Goal: Browse casually

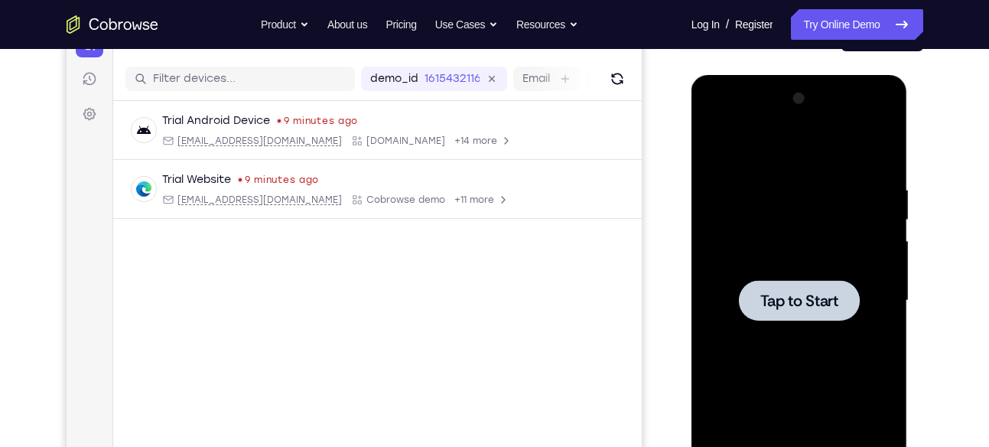
scroll to position [178, 0]
click at [858, 230] on div at bounding box center [799, 301] width 193 height 428
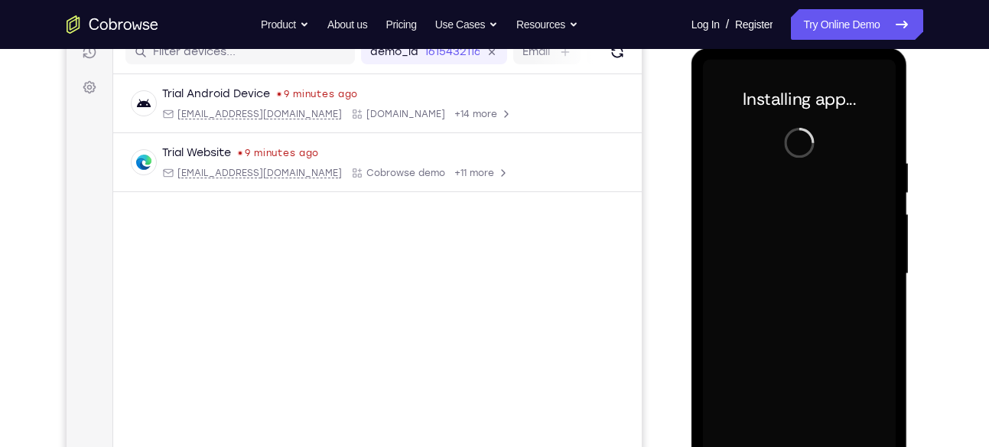
scroll to position [268, 0]
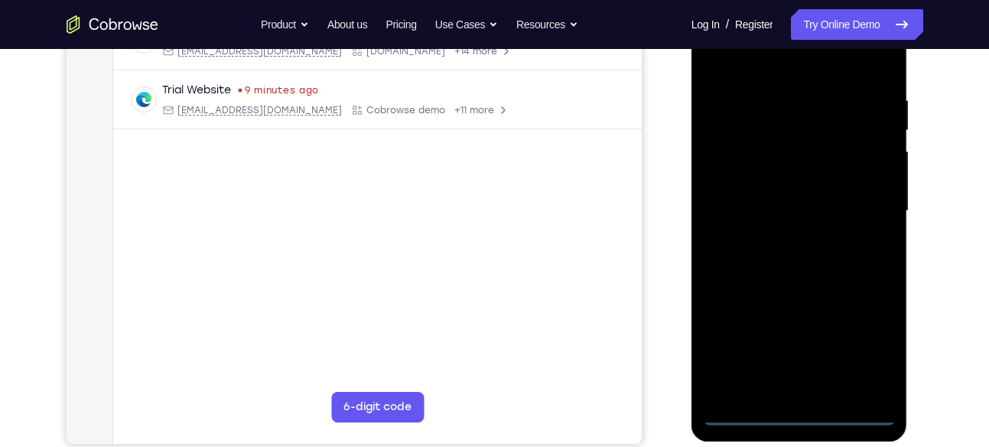
click at [799, 412] on div at bounding box center [799, 211] width 193 height 428
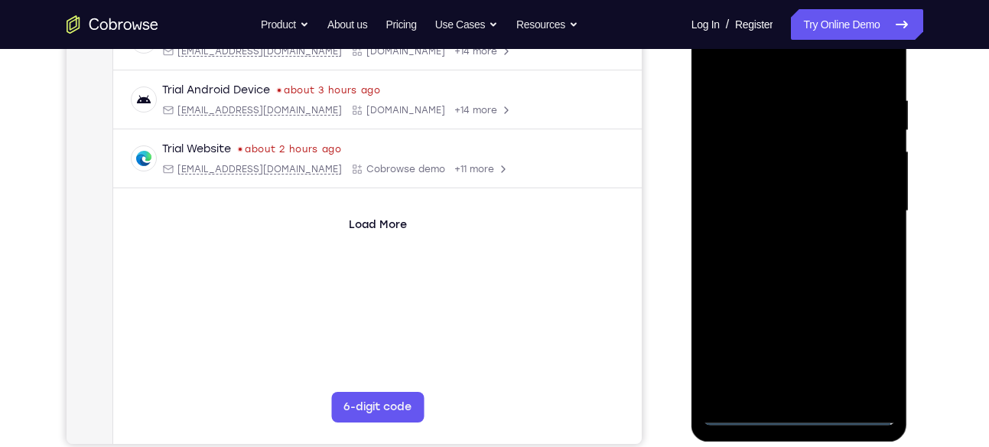
click at [866, 337] on div at bounding box center [799, 211] width 193 height 428
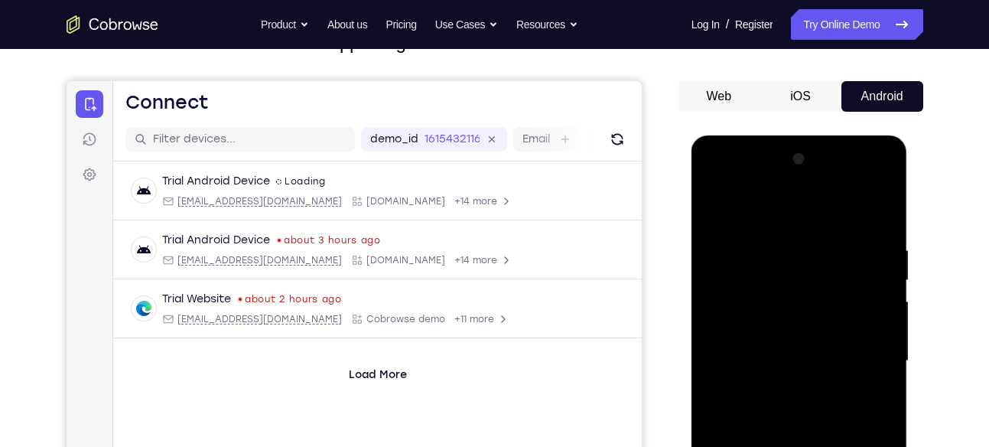
scroll to position [117, 0]
click at [735, 210] on div at bounding box center [799, 362] width 193 height 428
click at [728, 322] on div at bounding box center [799, 362] width 193 height 428
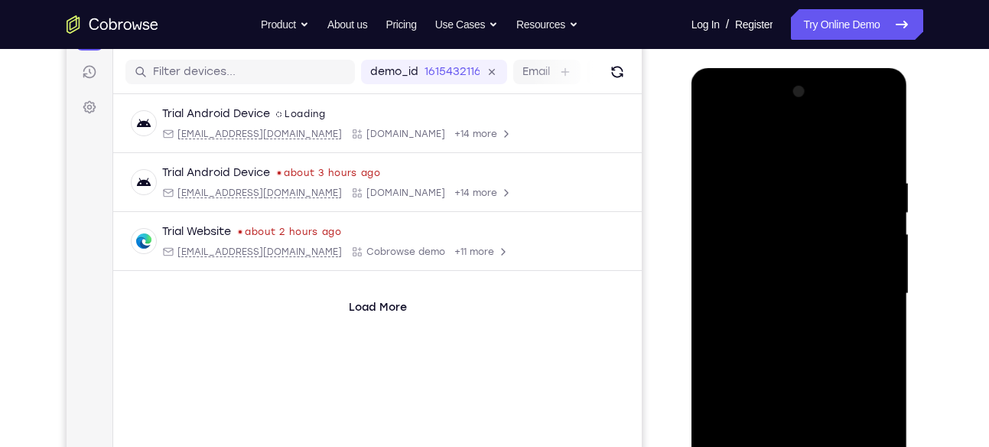
scroll to position [187, 0]
click at [783, 295] on div at bounding box center [799, 292] width 193 height 428
click at [770, 280] on div at bounding box center [799, 292] width 193 height 428
click at [802, 308] on div at bounding box center [799, 292] width 193 height 428
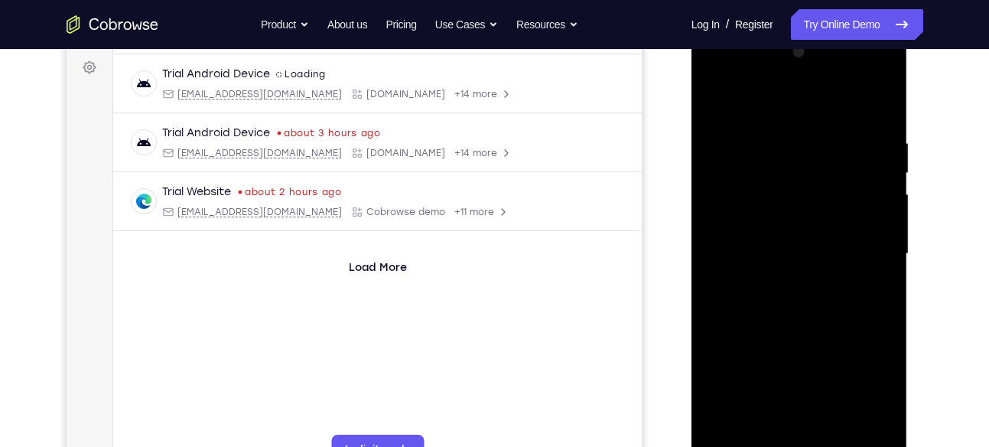
scroll to position [226, 0]
click at [822, 347] on div at bounding box center [799, 253] width 193 height 428
click at [739, 341] on div at bounding box center [799, 253] width 193 height 428
click at [808, 252] on div at bounding box center [799, 253] width 193 height 428
click at [782, 66] on div at bounding box center [799, 253] width 193 height 428
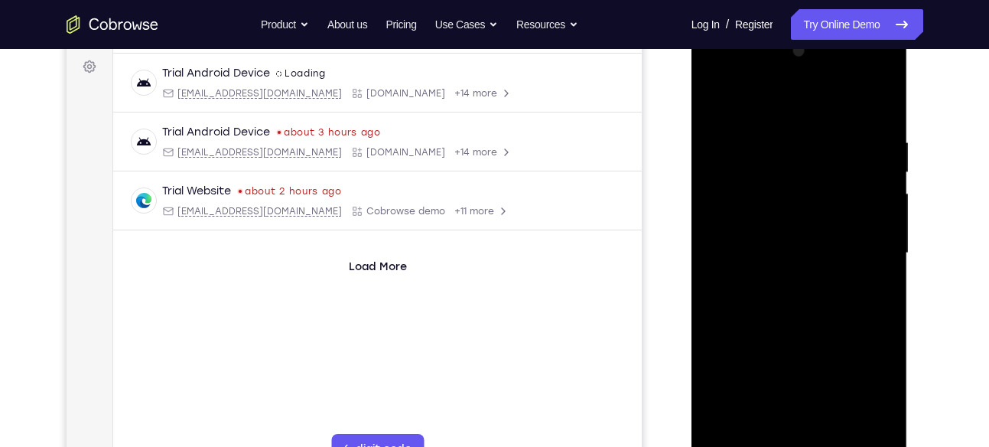
click at [783, 277] on div at bounding box center [799, 253] width 193 height 428
click at [776, 231] on div at bounding box center [799, 253] width 193 height 428
click at [755, 224] on div at bounding box center [799, 253] width 193 height 428
click at [780, 243] on div at bounding box center [799, 253] width 193 height 428
click at [806, 252] on div at bounding box center [799, 253] width 193 height 428
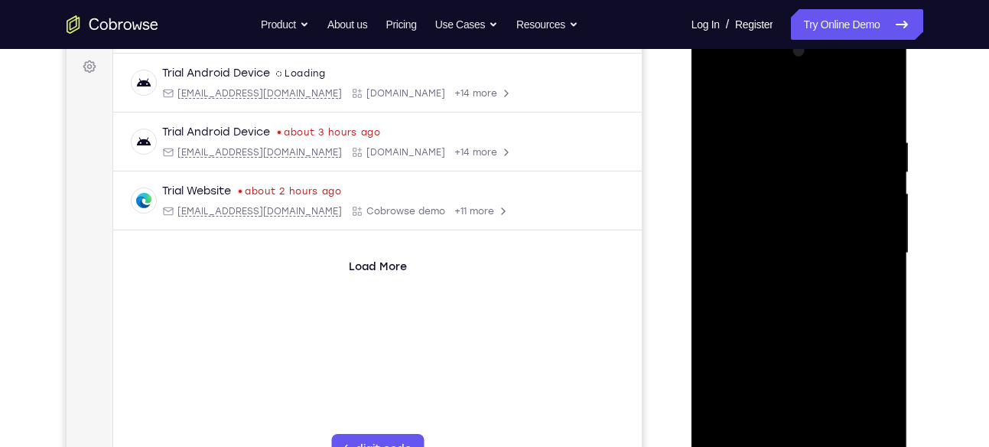
click at [832, 296] on div at bounding box center [799, 253] width 193 height 428
click at [879, 278] on div at bounding box center [799, 253] width 193 height 428
click at [810, 249] on div at bounding box center [799, 253] width 193 height 428
click at [804, 295] on div at bounding box center [799, 253] width 193 height 428
click at [809, 271] on div at bounding box center [799, 253] width 193 height 428
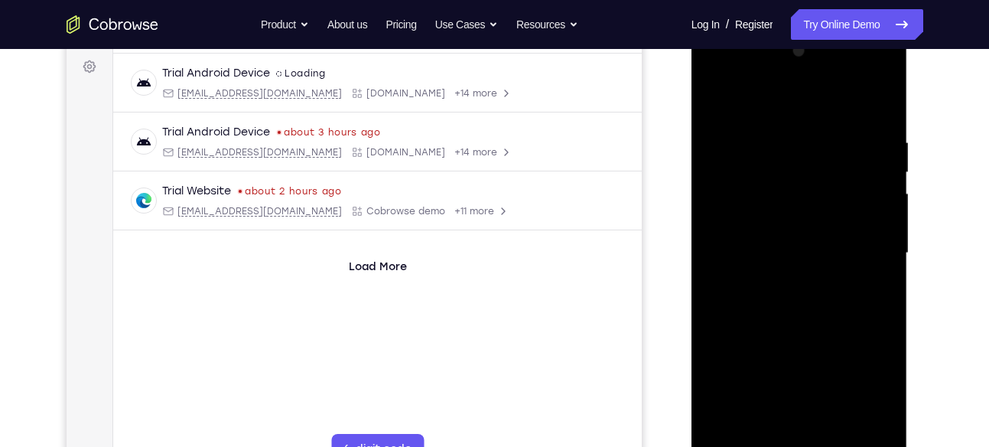
click at [799, 251] on div at bounding box center [799, 253] width 193 height 428
click at [793, 295] on div at bounding box center [799, 253] width 193 height 428
click at [790, 292] on div at bounding box center [799, 253] width 193 height 428
click at [795, 327] on div at bounding box center [799, 253] width 193 height 428
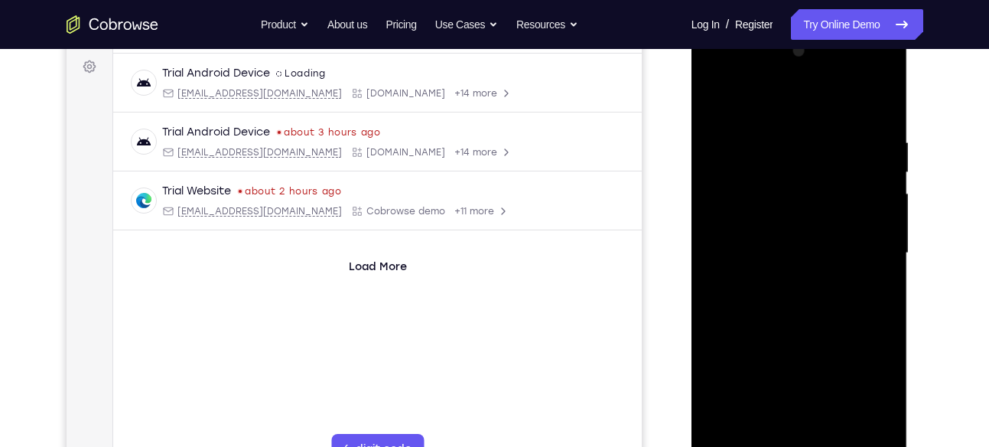
click at [782, 178] on div at bounding box center [799, 253] width 193 height 428
click at [793, 210] on div at bounding box center [799, 253] width 193 height 428
click at [768, 191] on div at bounding box center [799, 254] width 193 height 428
click at [782, 221] on div at bounding box center [799, 254] width 193 height 428
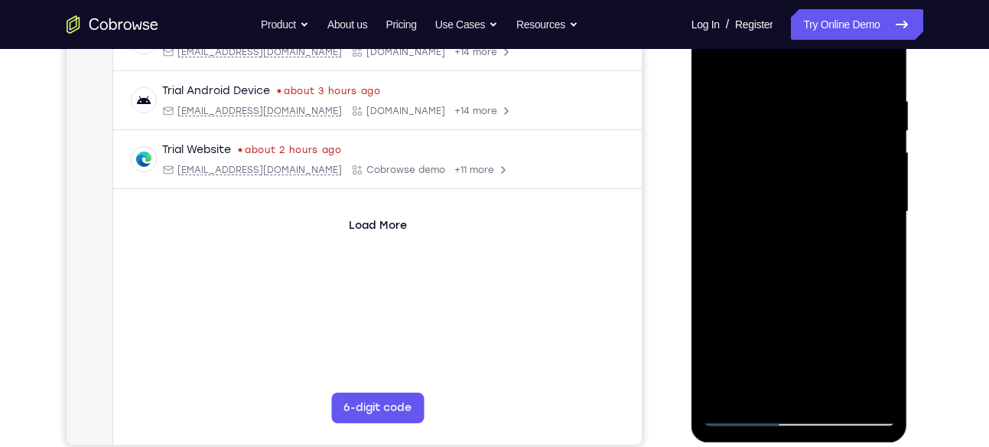
scroll to position [269, 0]
